Goal: Navigation & Orientation: Find specific page/section

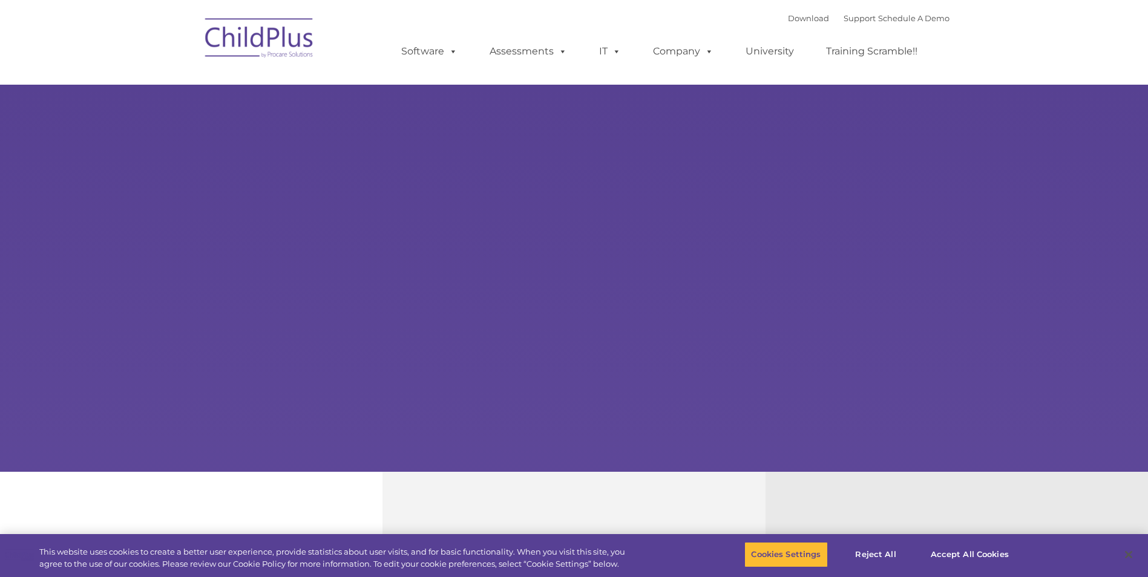
select select "MEDIUM"
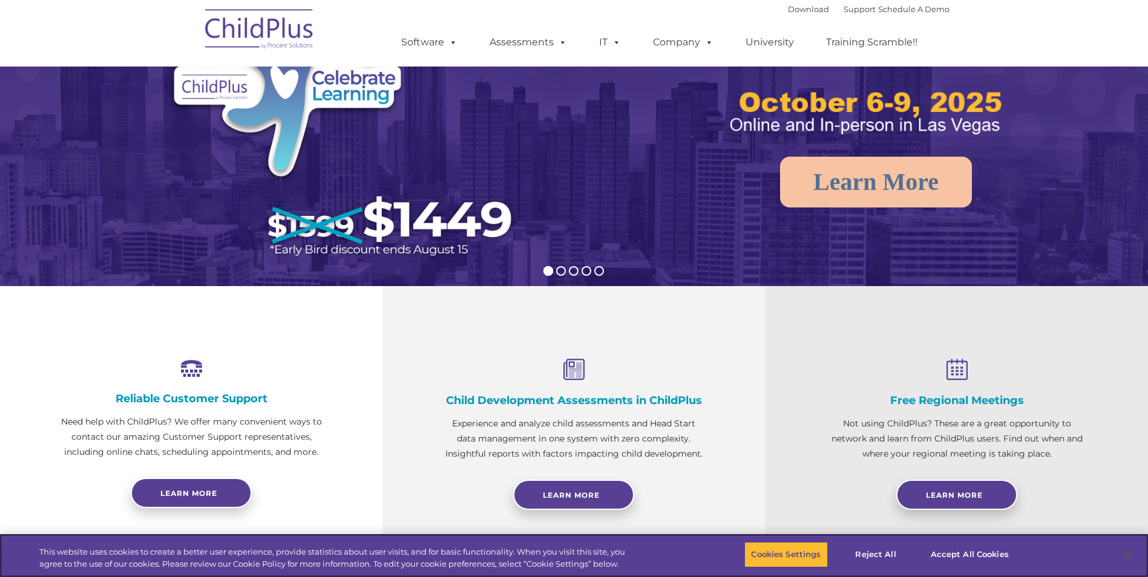
scroll to position [185, 0]
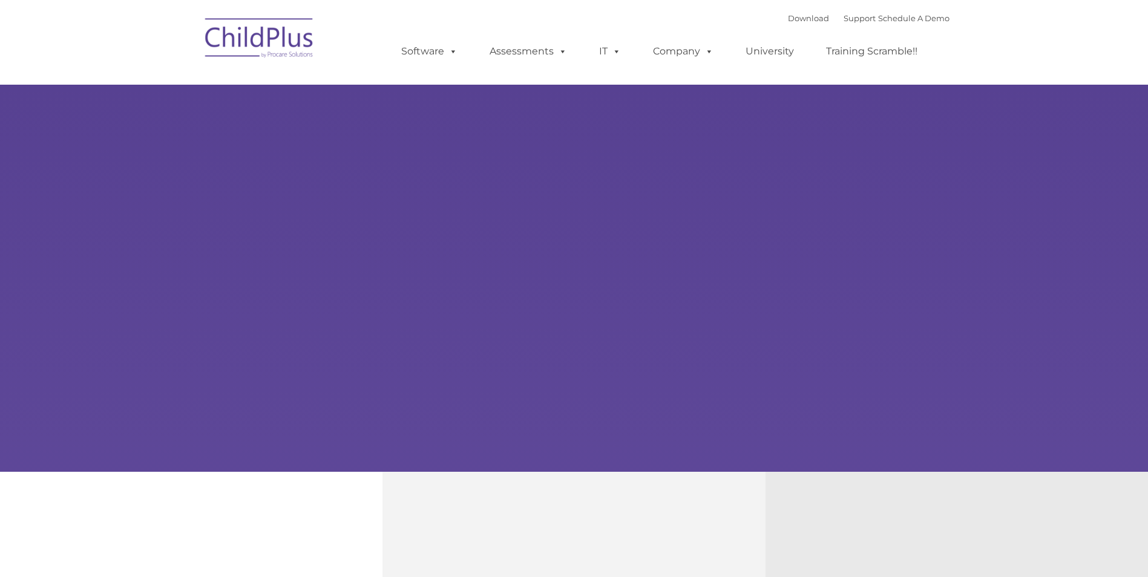
type input ""
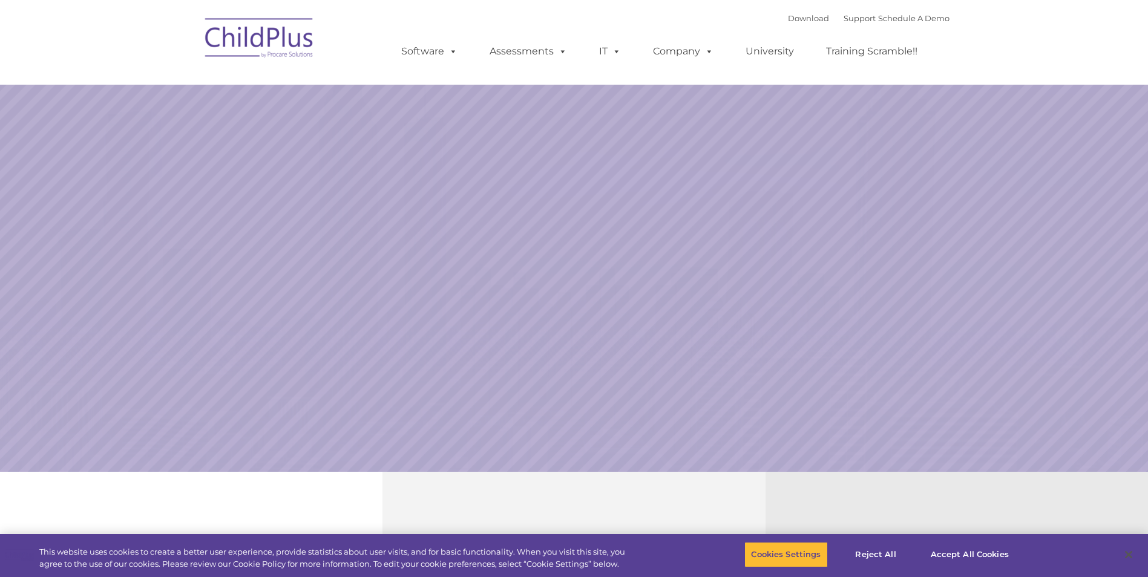
select select "MEDIUM"
